Goal: Information Seeking & Learning: Learn about a topic

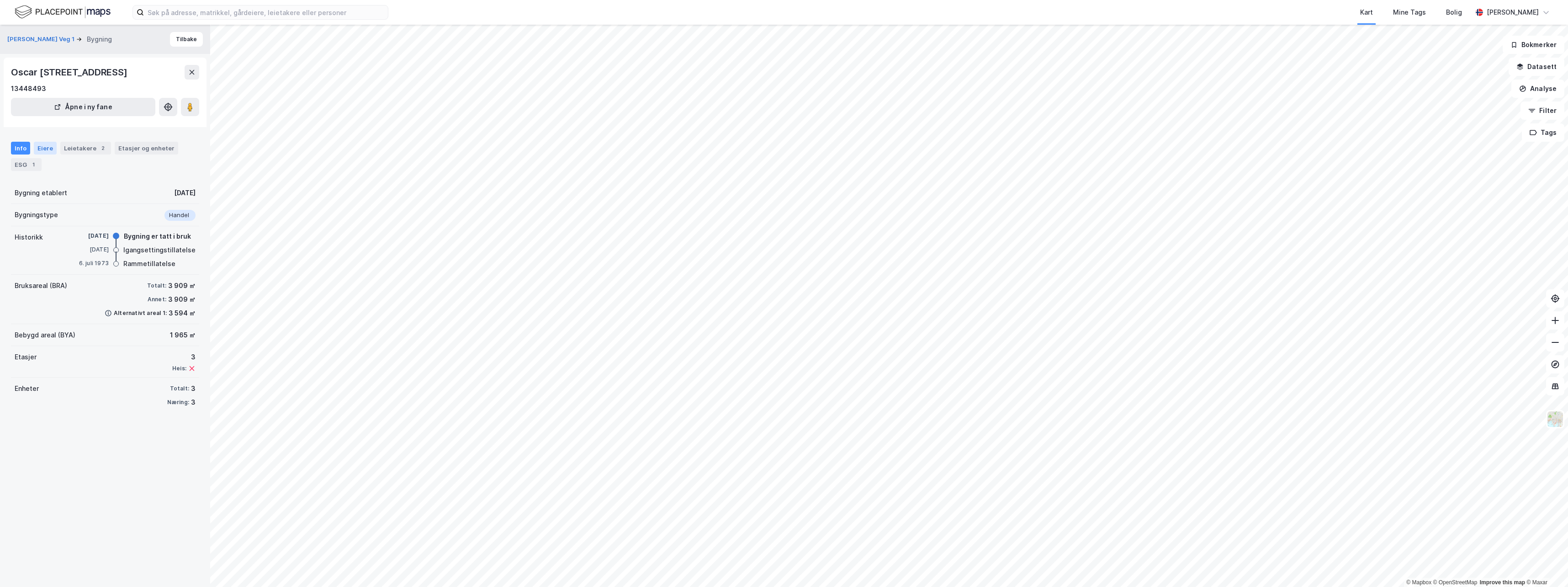
click at [38, 155] on div "Eiere" at bounding box center [46, 148] width 23 height 13
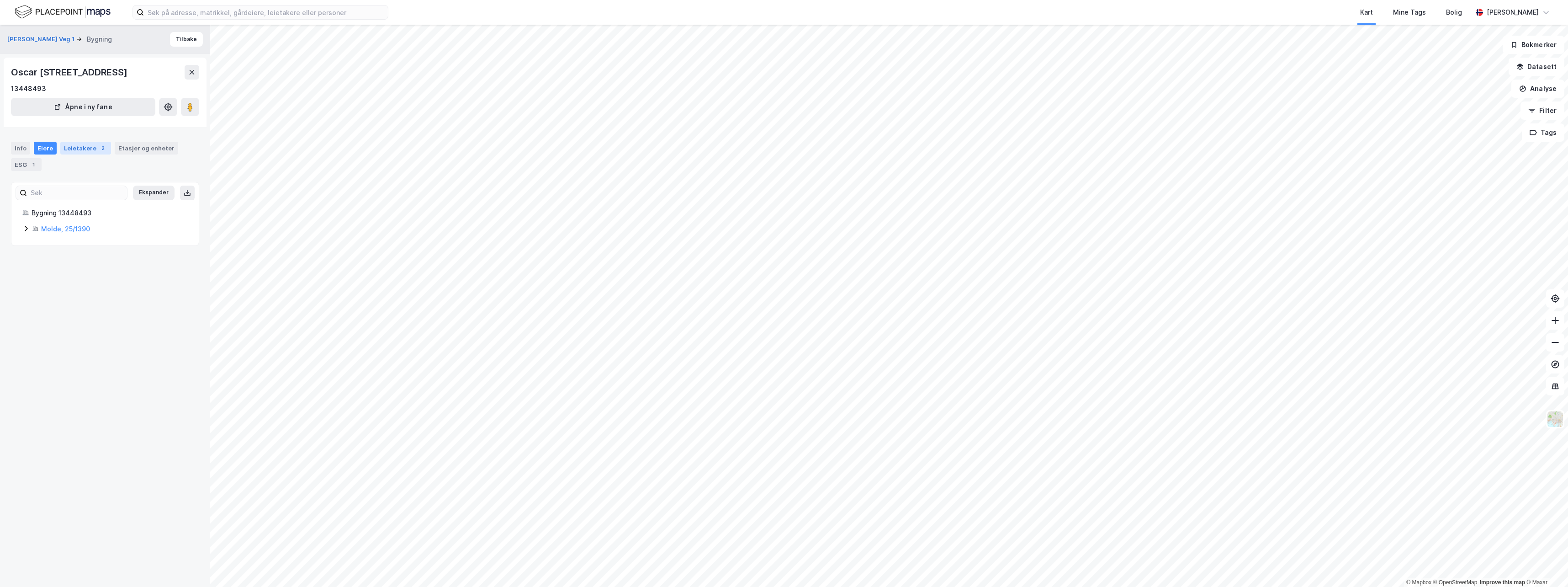
click at [79, 155] on div "Leietakere 2" at bounding box center [85, 148] width 51 height 13
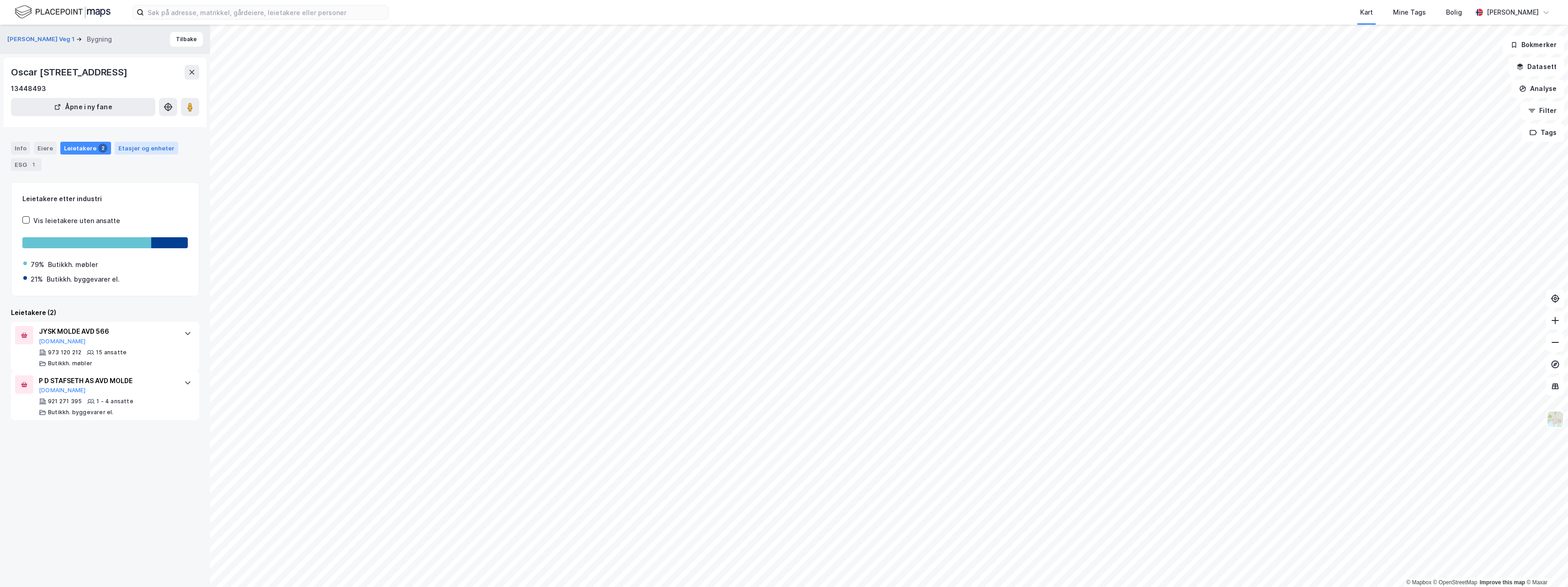
click at [141, 152] on div "Etasjer og enheter" at bounding box center [146, 148] width 56 height 9
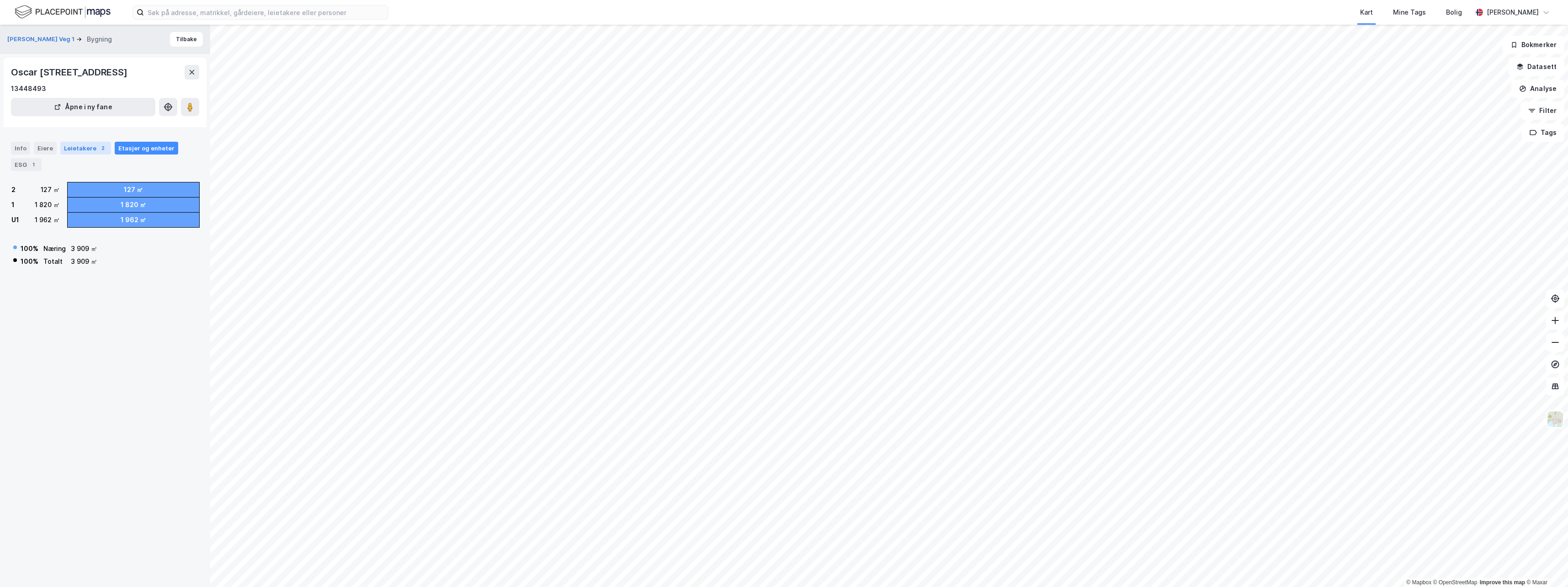
click at [86, 155] on div "Leietakere 2" at bounding box center [85, 148] width 51 height 13
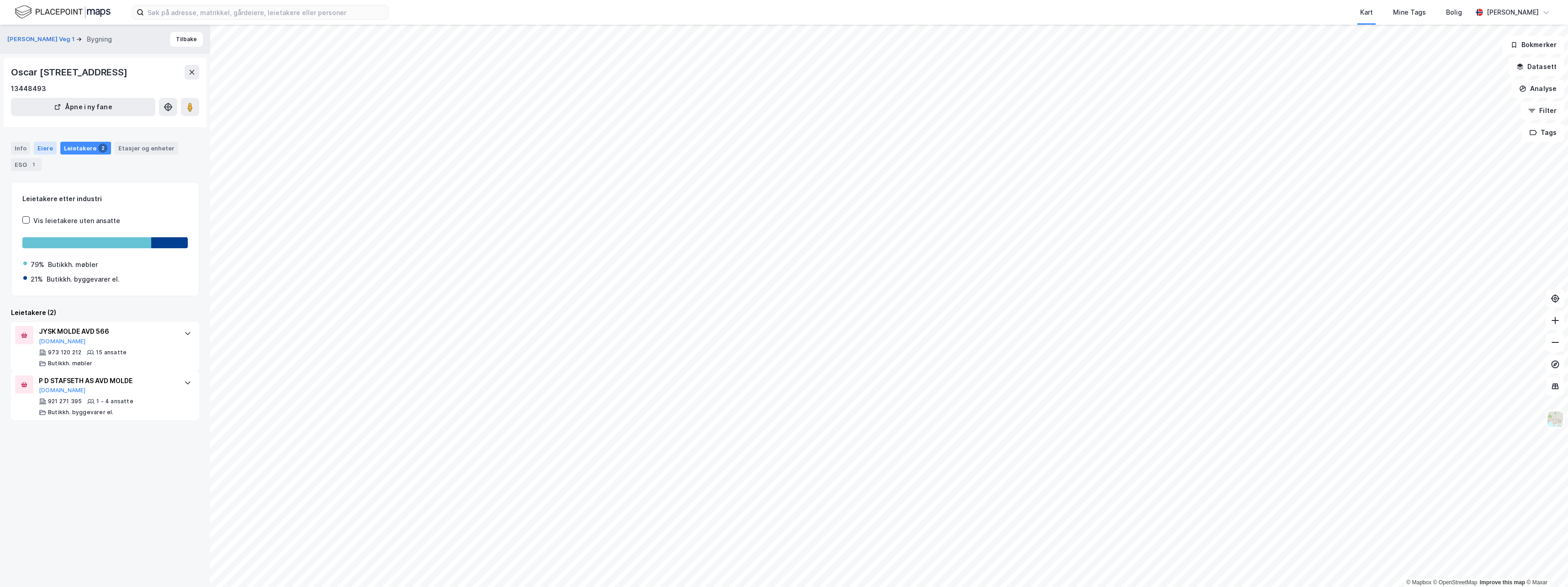
click at [40, 155] on div "Eiere" at bounding box center [46, 148] width 23 height 13
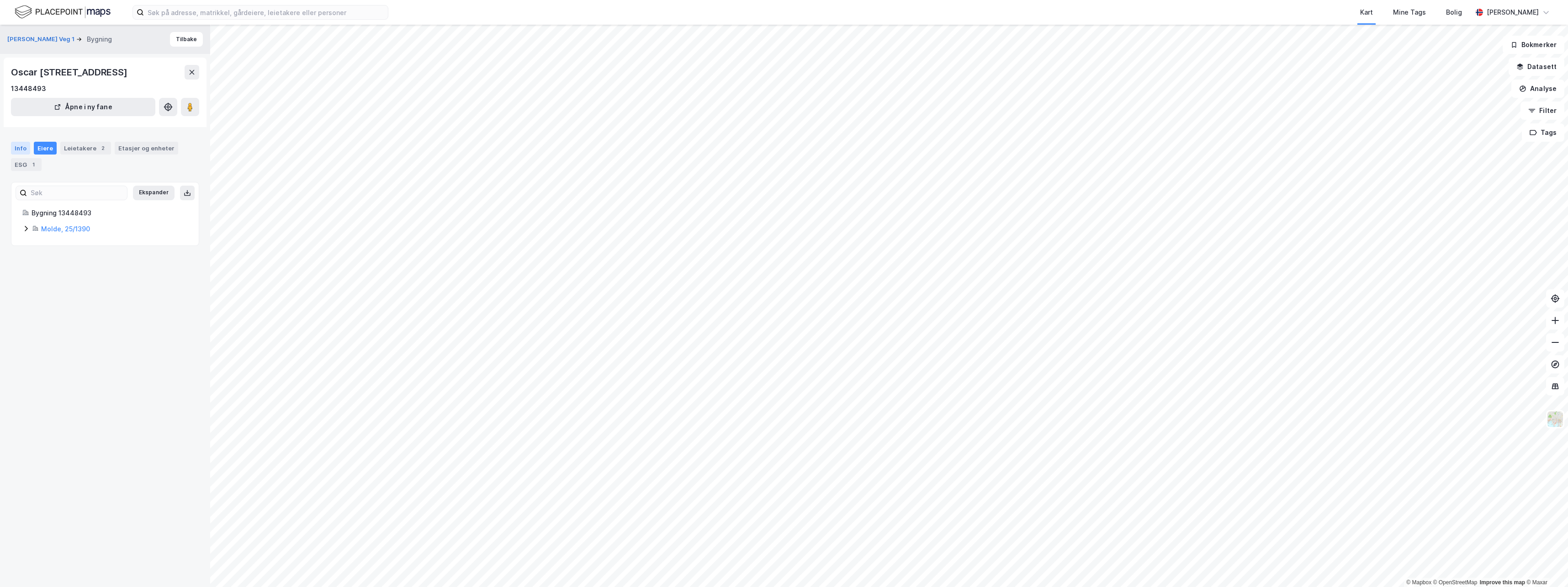
click at [18, 155] on div "Info" at bounding box center [21, 148] width 19 height 13
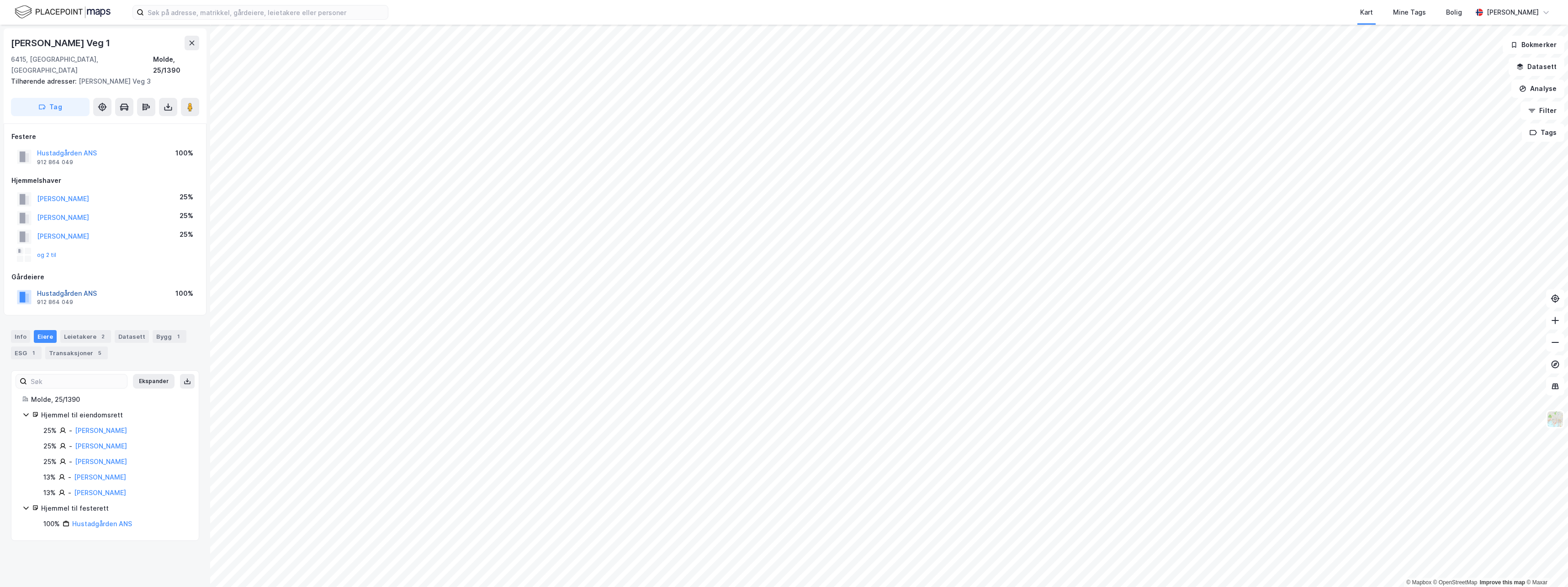
click at [0, 0] on button "Hustadgården ANS" at bounding box center [0, 0] width 0 height 0
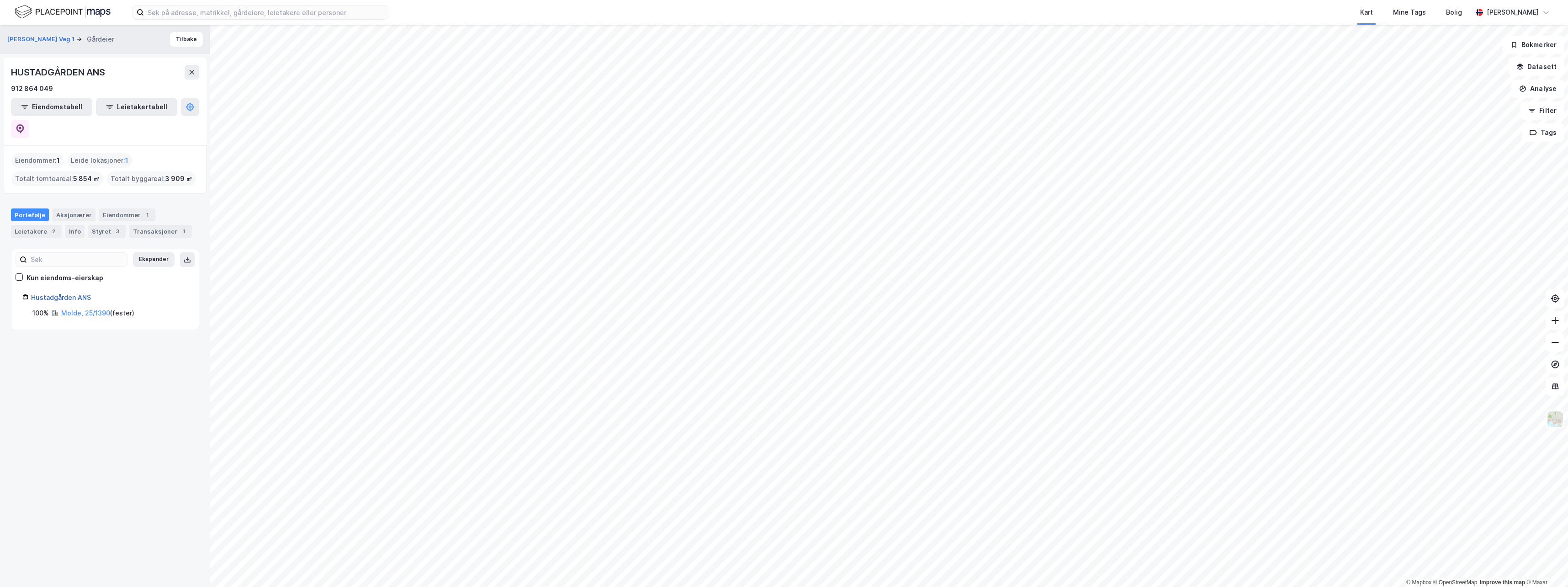
click at [73, 294] on link "Hustadgården ANS" at bounding box center [61, 297] width 60 height 8
